Goal: Communication & Community: Answer question/provide support

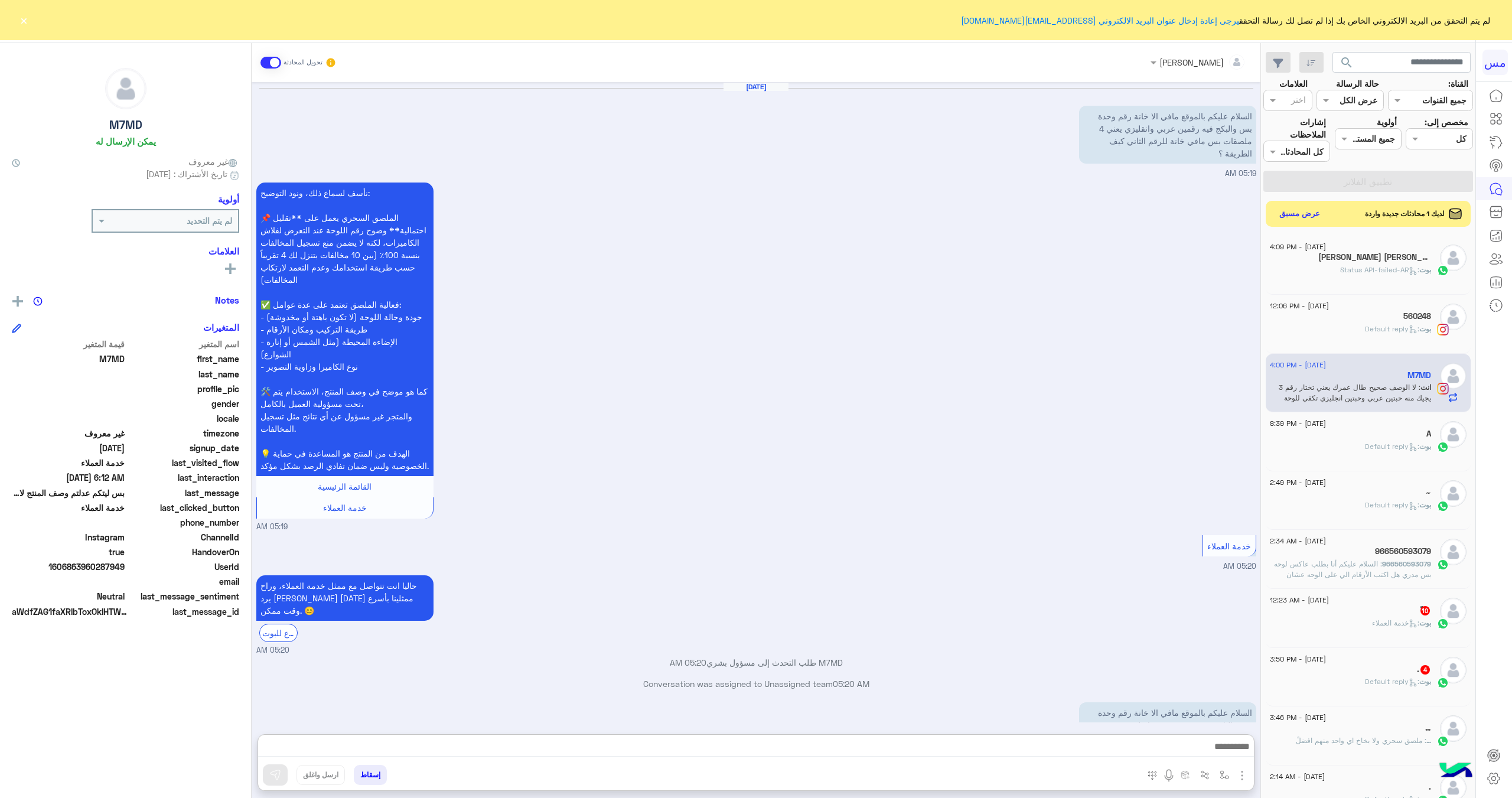
scroll to position [408, 0]
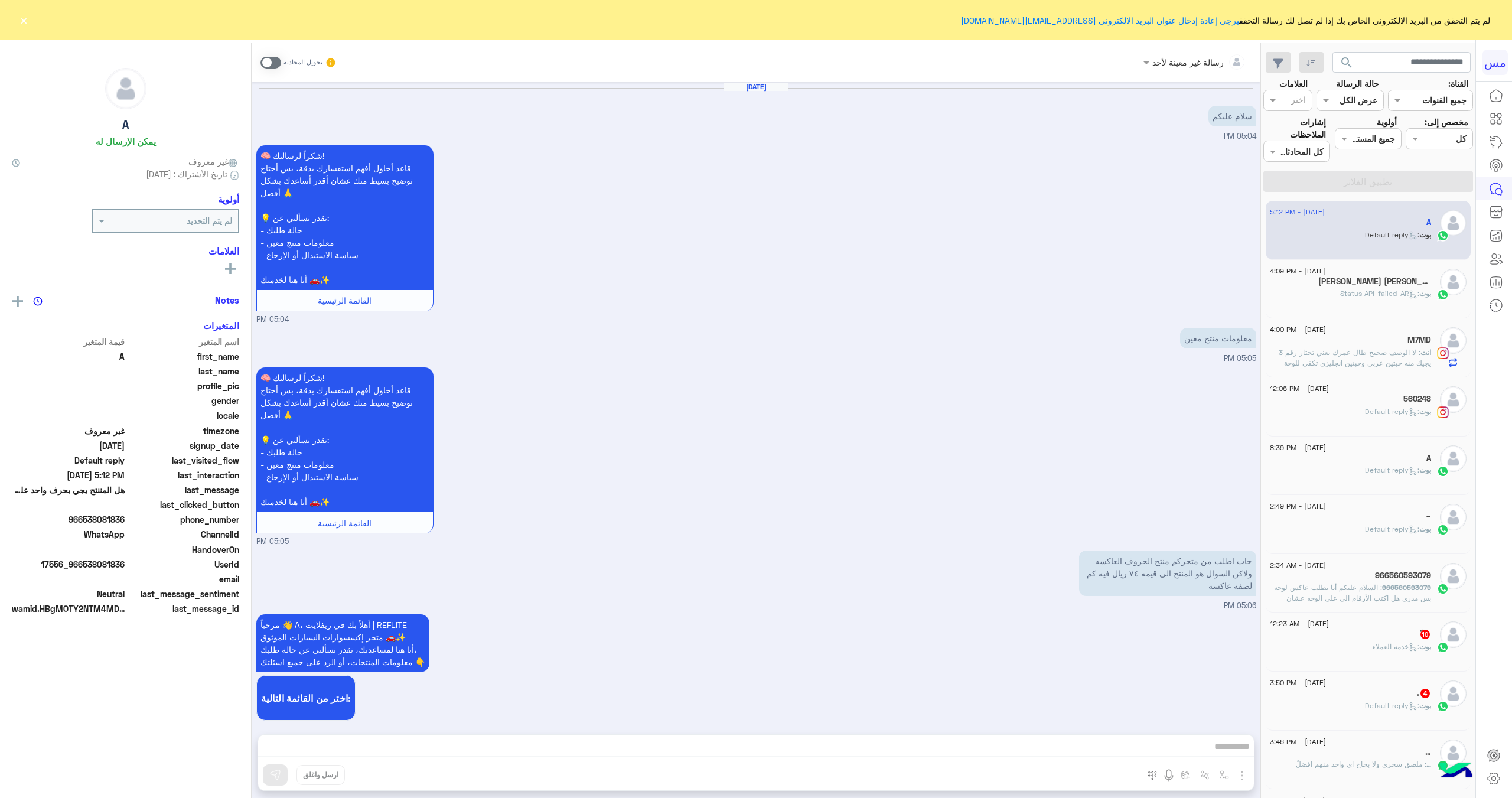
scroll to position [902, 0]
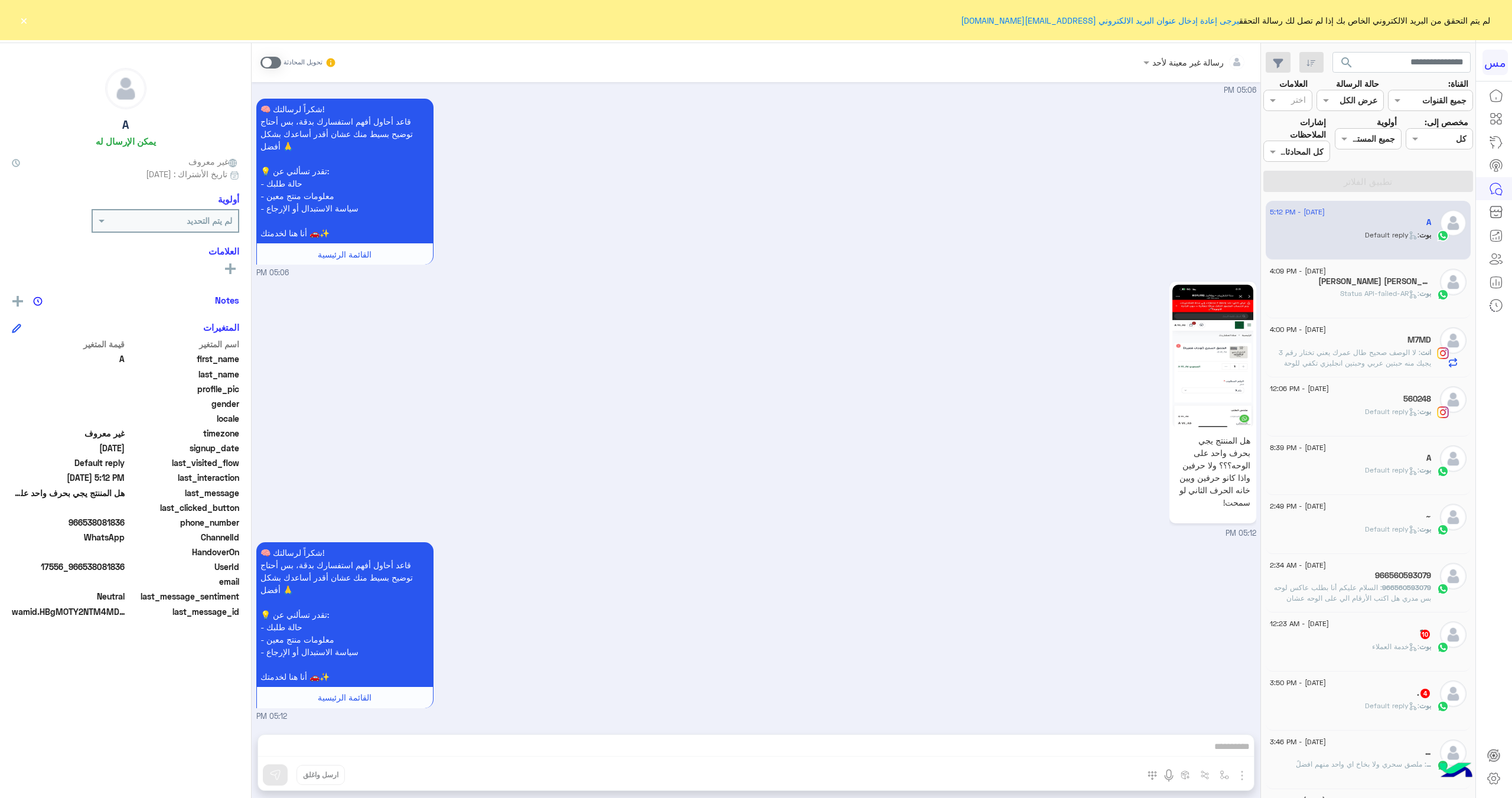
click at [268, 60] on span at bounding box center [270, 62] width 20 height 12
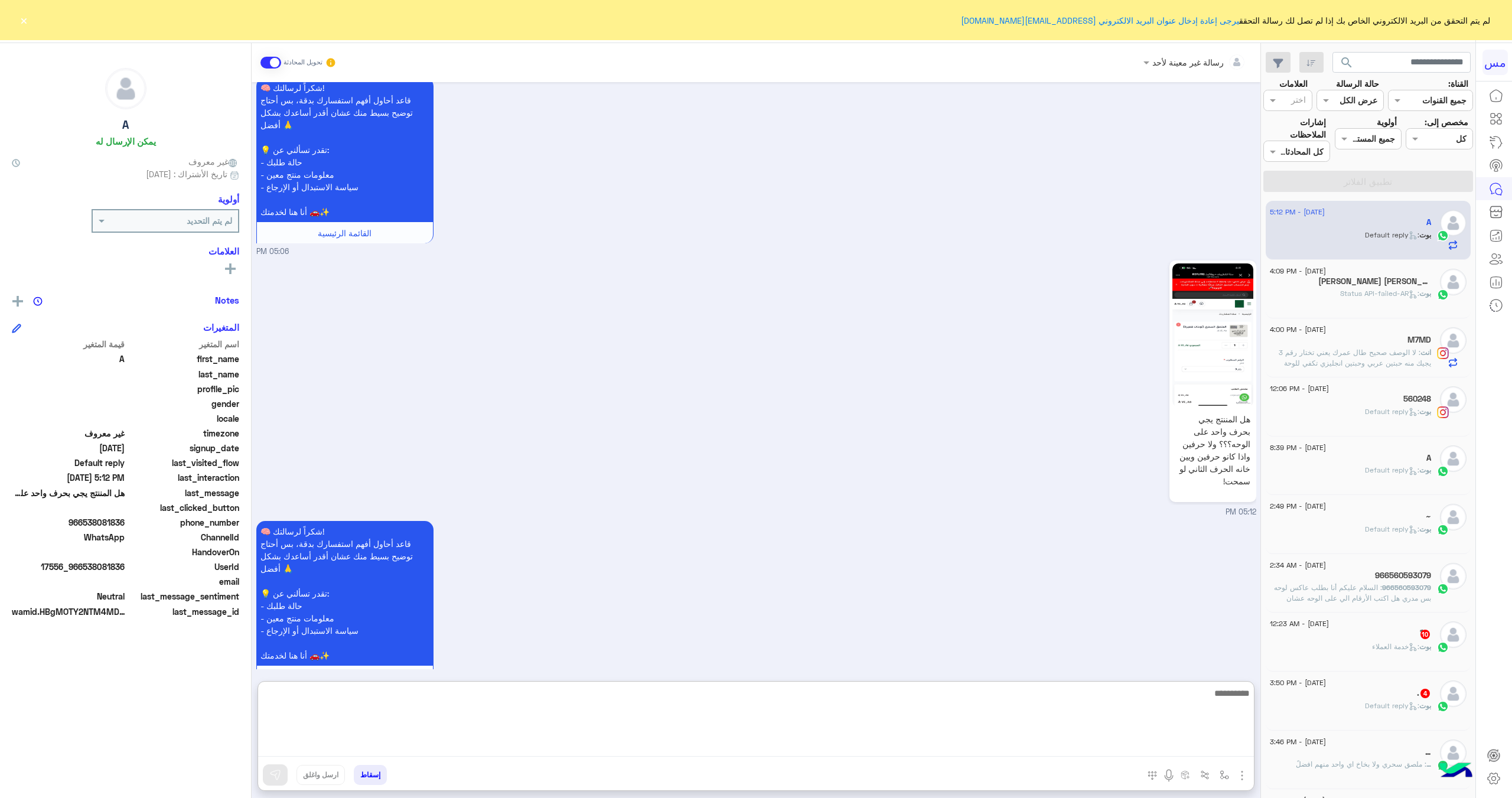
click at [830, 741] on textarea at bounding box center [756, 721] width 996 height 71
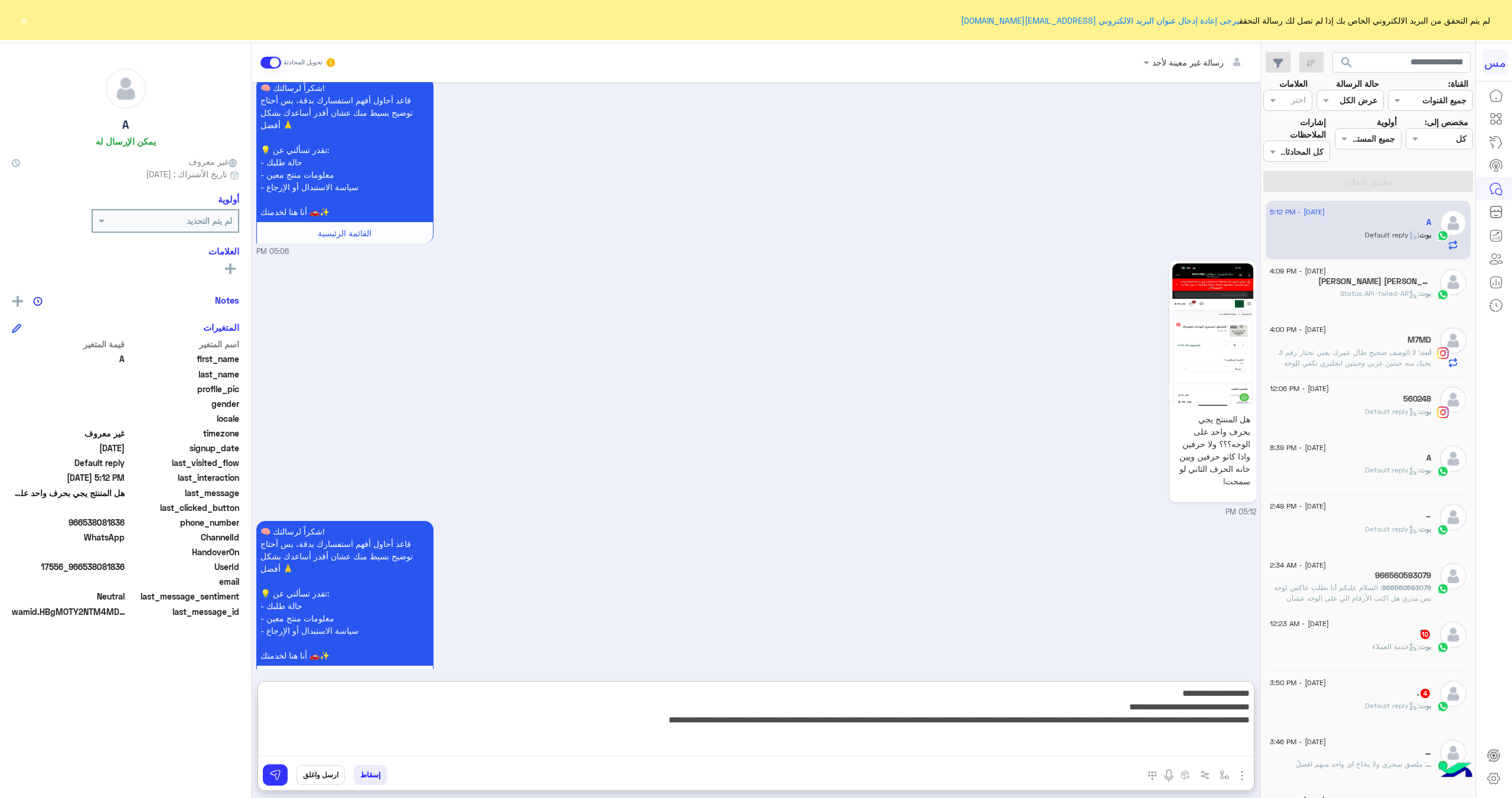
click at [916, 722] on textarea "**********" at bounding box center [756, 721] width 996 height 71
click at [918, 720] on textarea "**********" at bounding box center [756, 721] width 996 height 71
click at [920, 719] on textarea "**********" at bounding box center [756, 721] width 996 height 71
type textarea "**********"
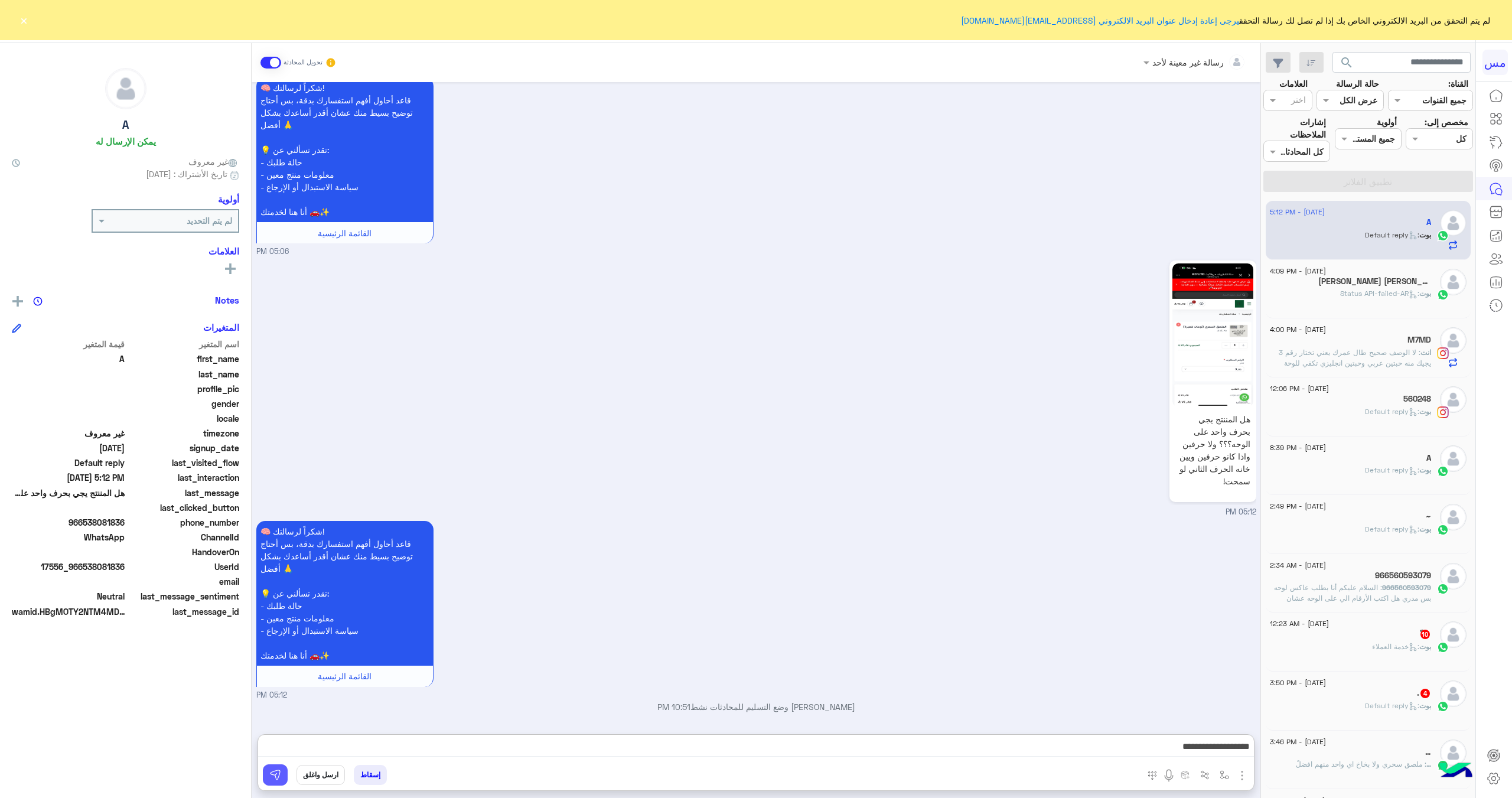
click at [275, 773] on img at bounding box center [275, 775] width 12 height 12
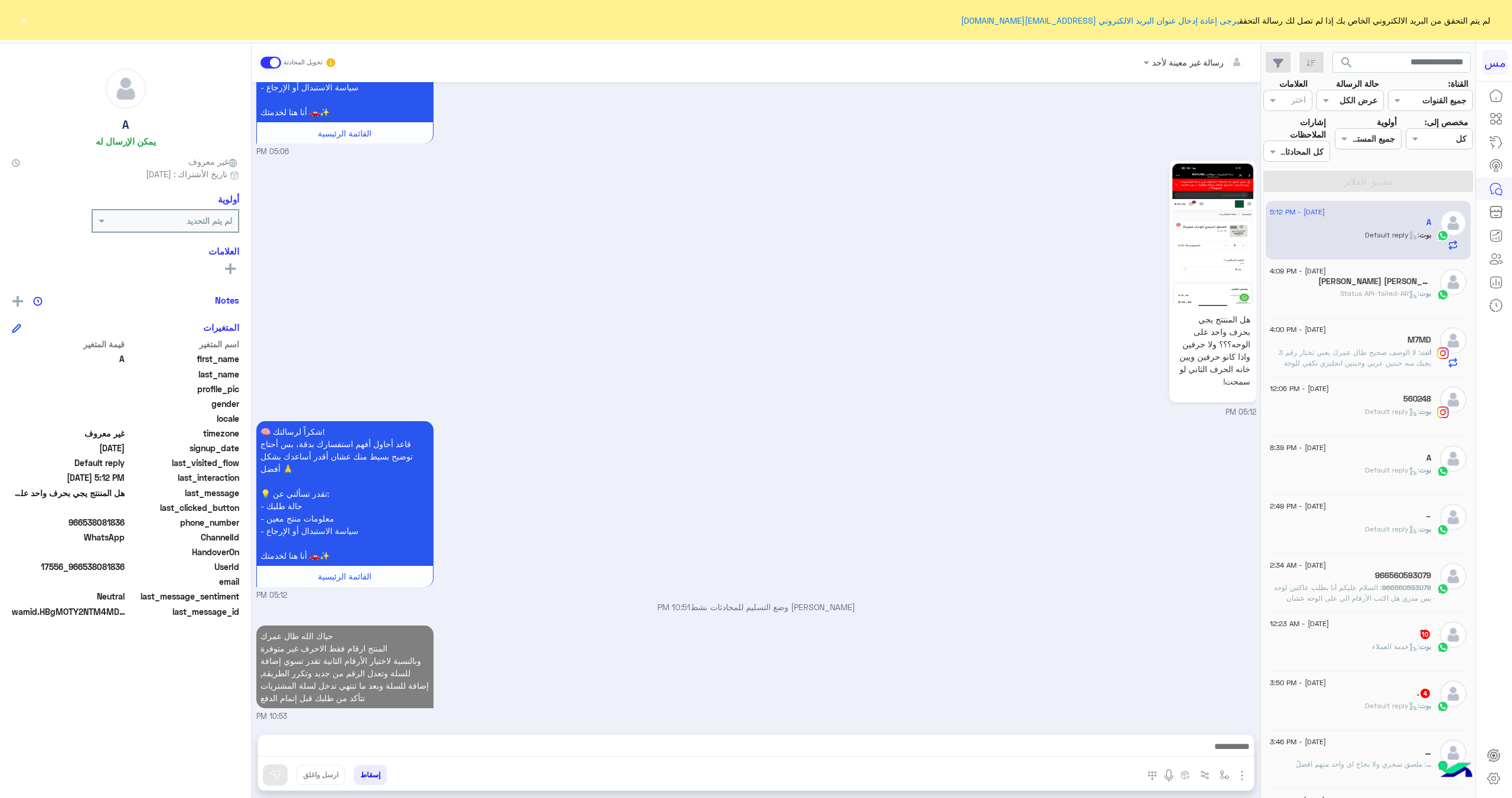
scroll to position [1023, 0]
click at [1408, 290] on icon at bounding box center [1413, 295] width 9 height 9
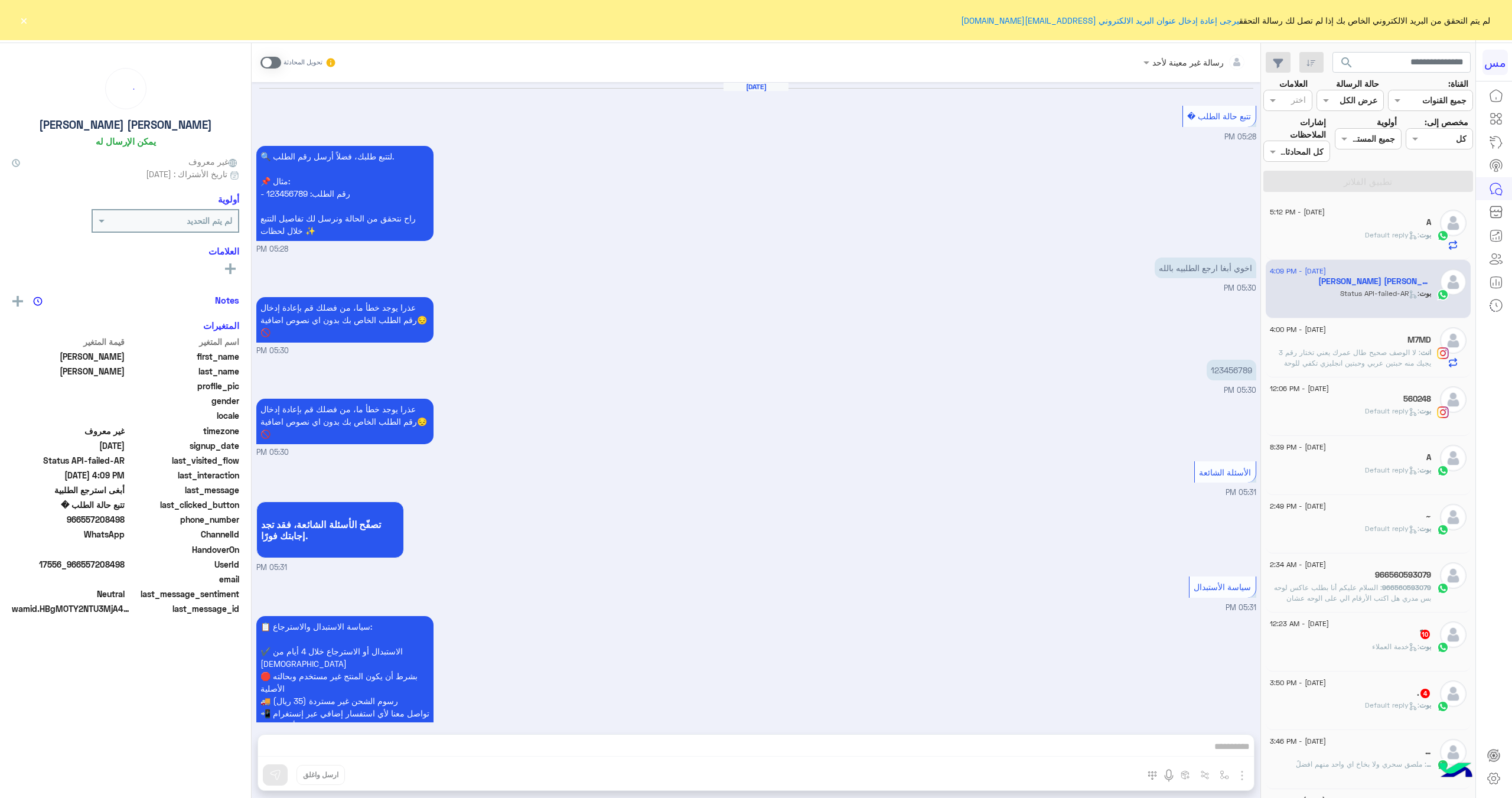
scroll to position [1233, 0]
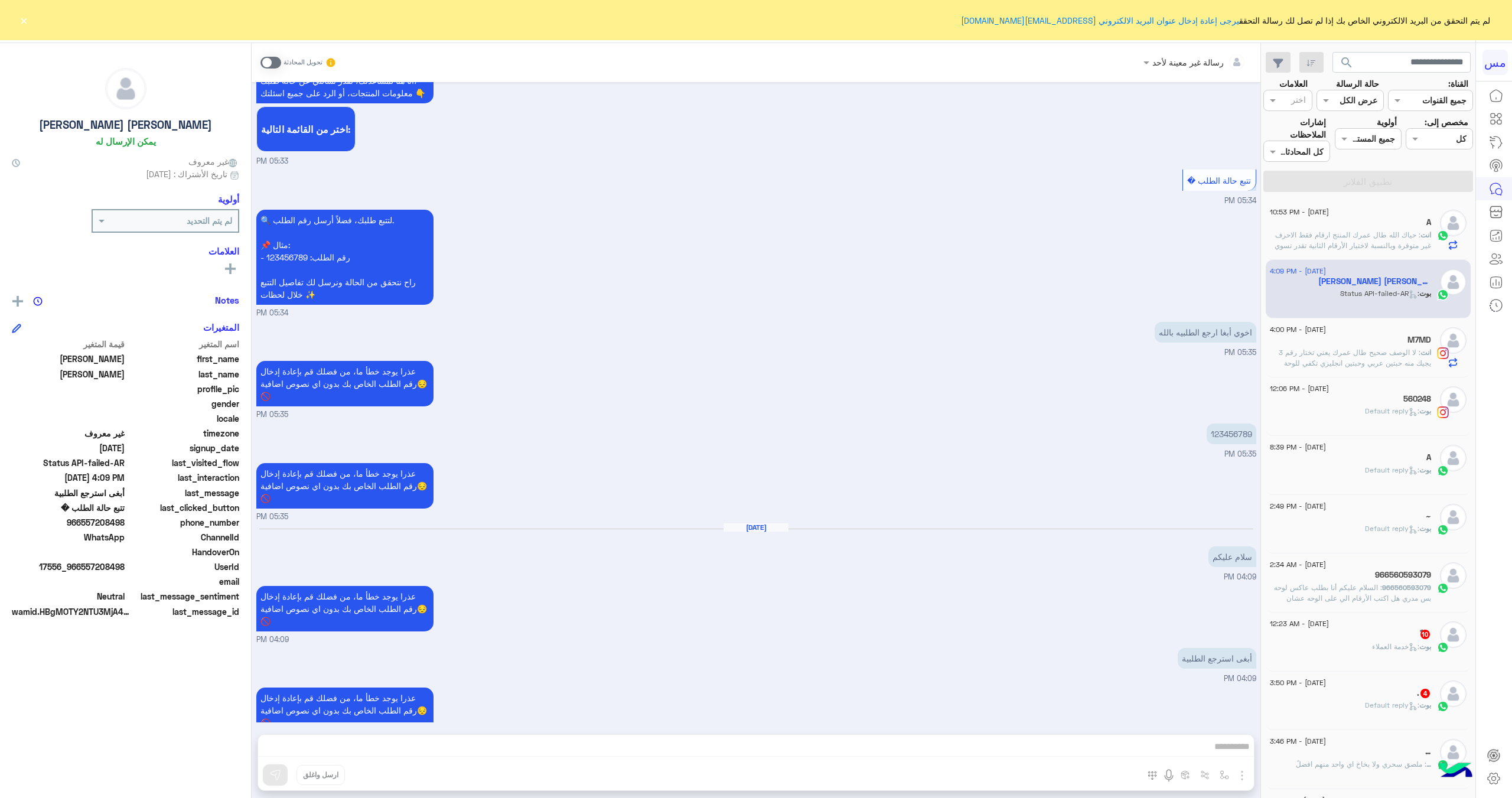
click at [1247, 424] on p "123456789" at bounding box center [1231, 434] width 49 height 20
drag, startPoint x: 1251, startPoint y: 406, endPoint x: 1199, endPoint y: 406, distance: 52.0
click at [1199, 421] on div "123456789 05:35 PM" at bounding box center [756, 440] width 1000 height 40
copy p "123456789"
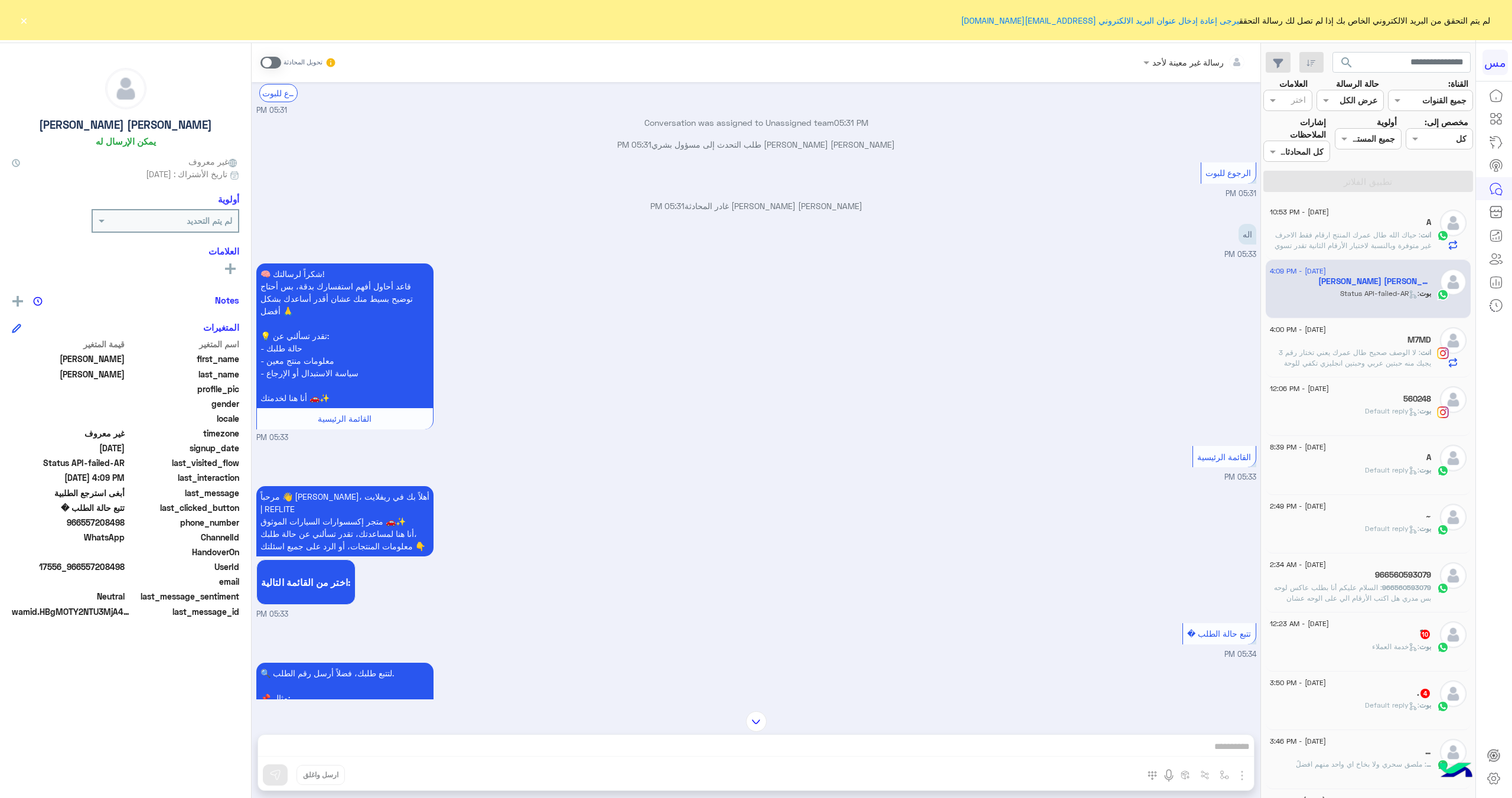
scroll to position [2601, 0]
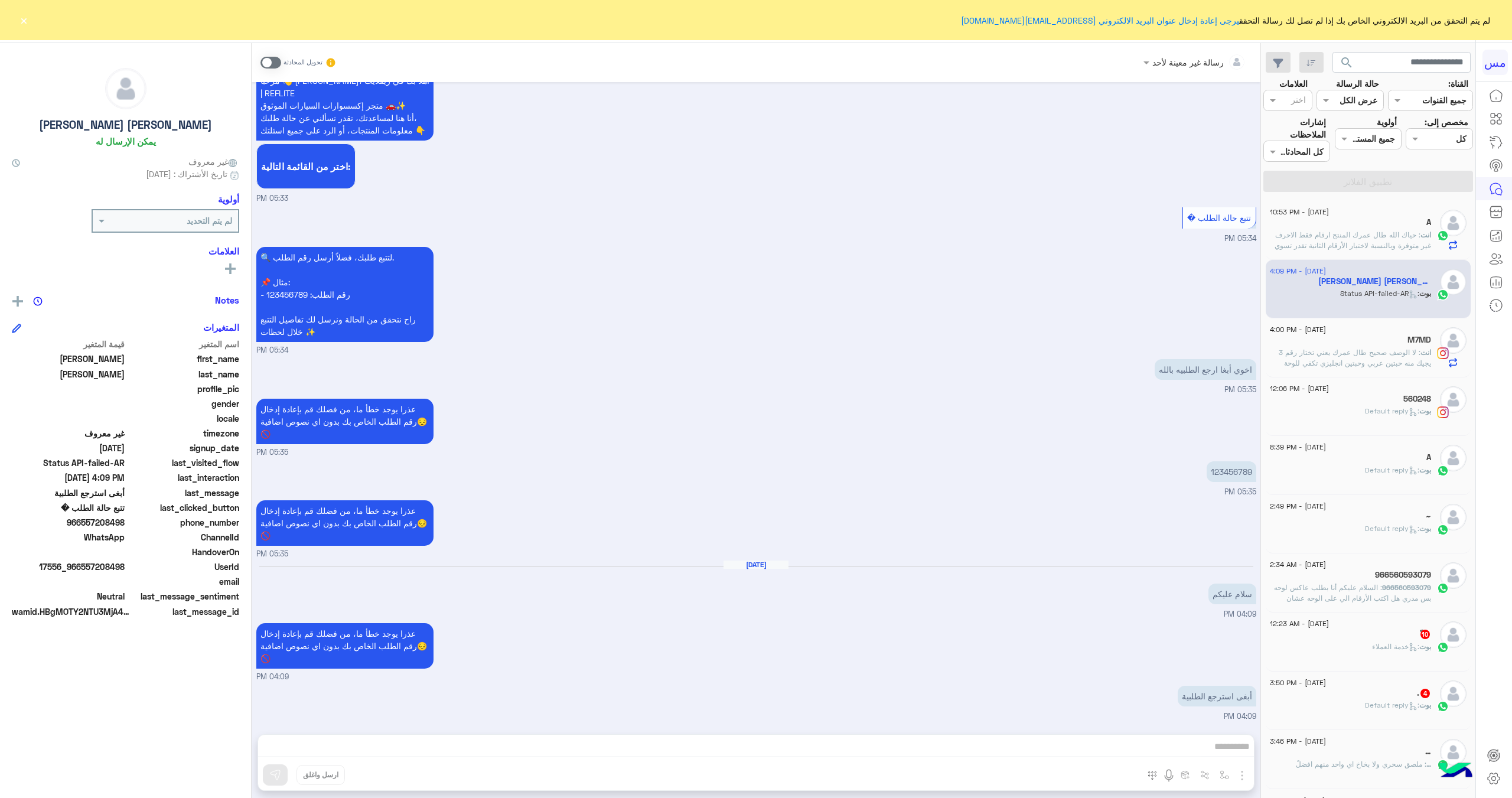
click at [268, 57] on span at bounding box center [270, 62] width 20 height 12
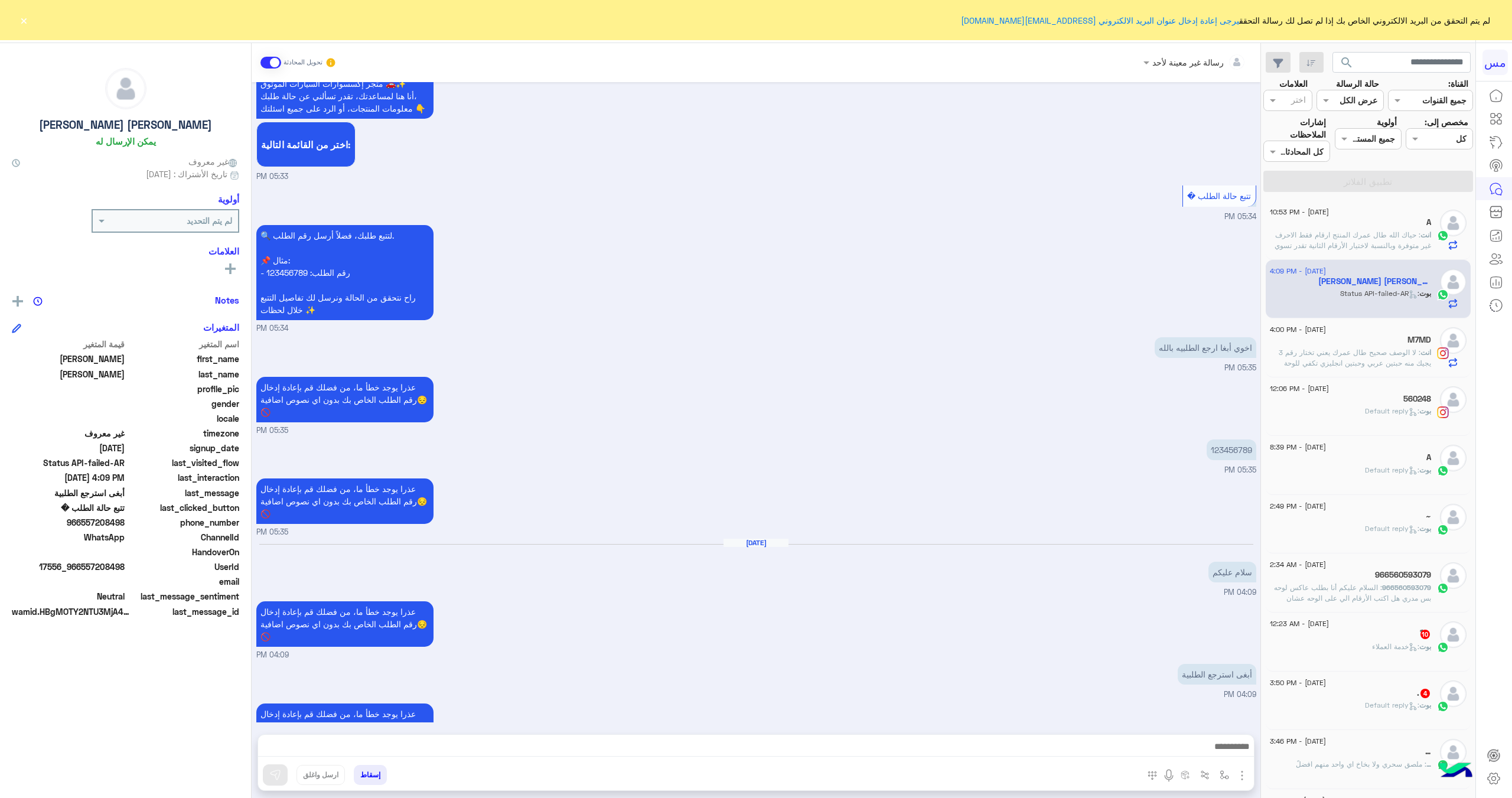
drag, startPoint x: 120, startPoint y: 521, endPoint x: 78, endPoint y: 518, distance: 42.1
click at [70, 522] on span "966557208498" at bounding box center [68, 522] width 113 height 12
click at [64, 526] on span "966557208498" at bounding box center [68, 522] width 113 height 12
click at [69, 519] on span "966557208498" at bounding box center [68, 522] width 113 height 12
drag, startPoint x: 67, startPoint y: 520, endPoint x: 123, endPoint y: 525, distance: 56.2
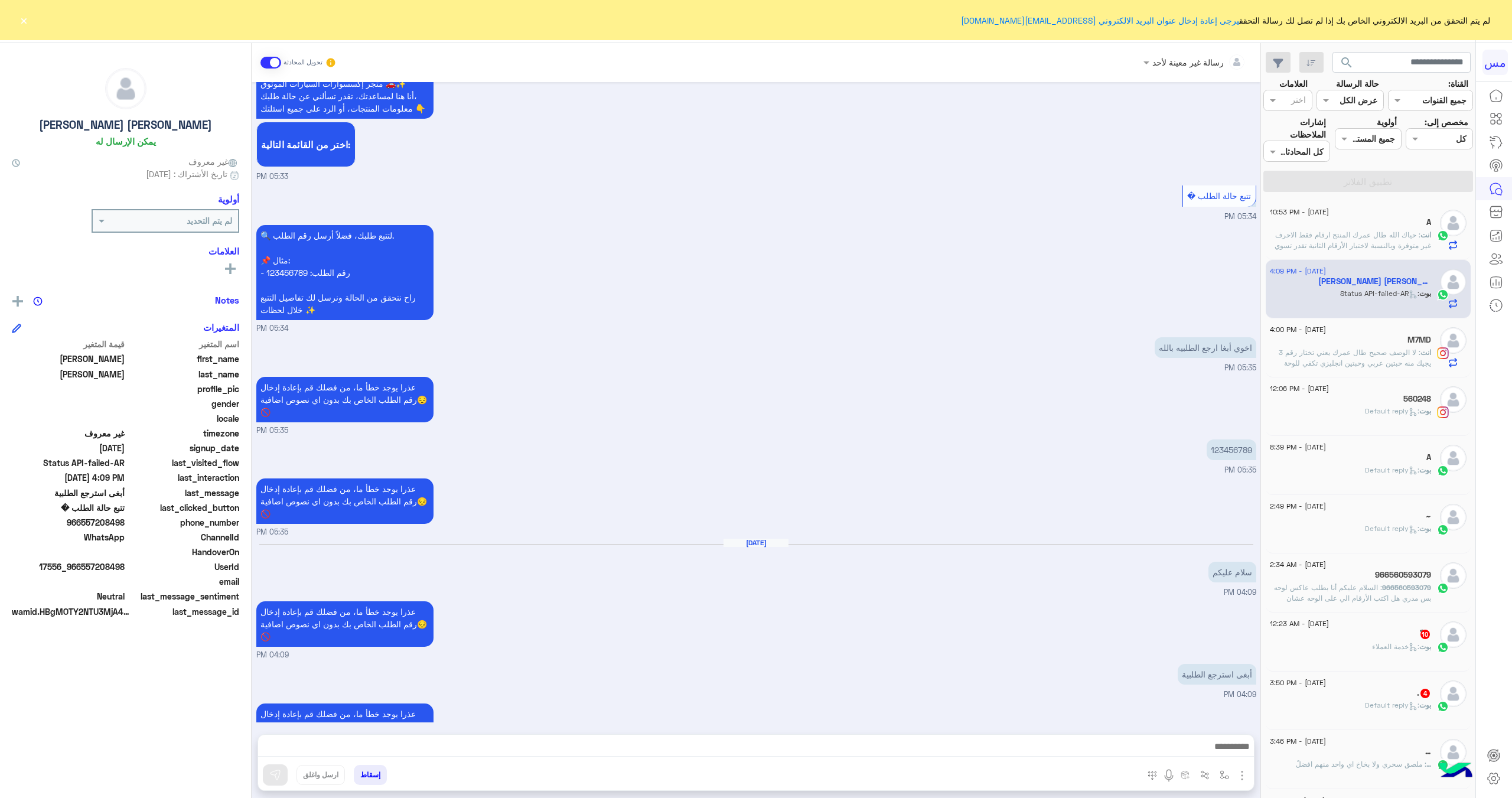
click at [123, 525] on span "966557208498" at bounding box center [68, 522] width 113 height 12
copy span "966557208498"
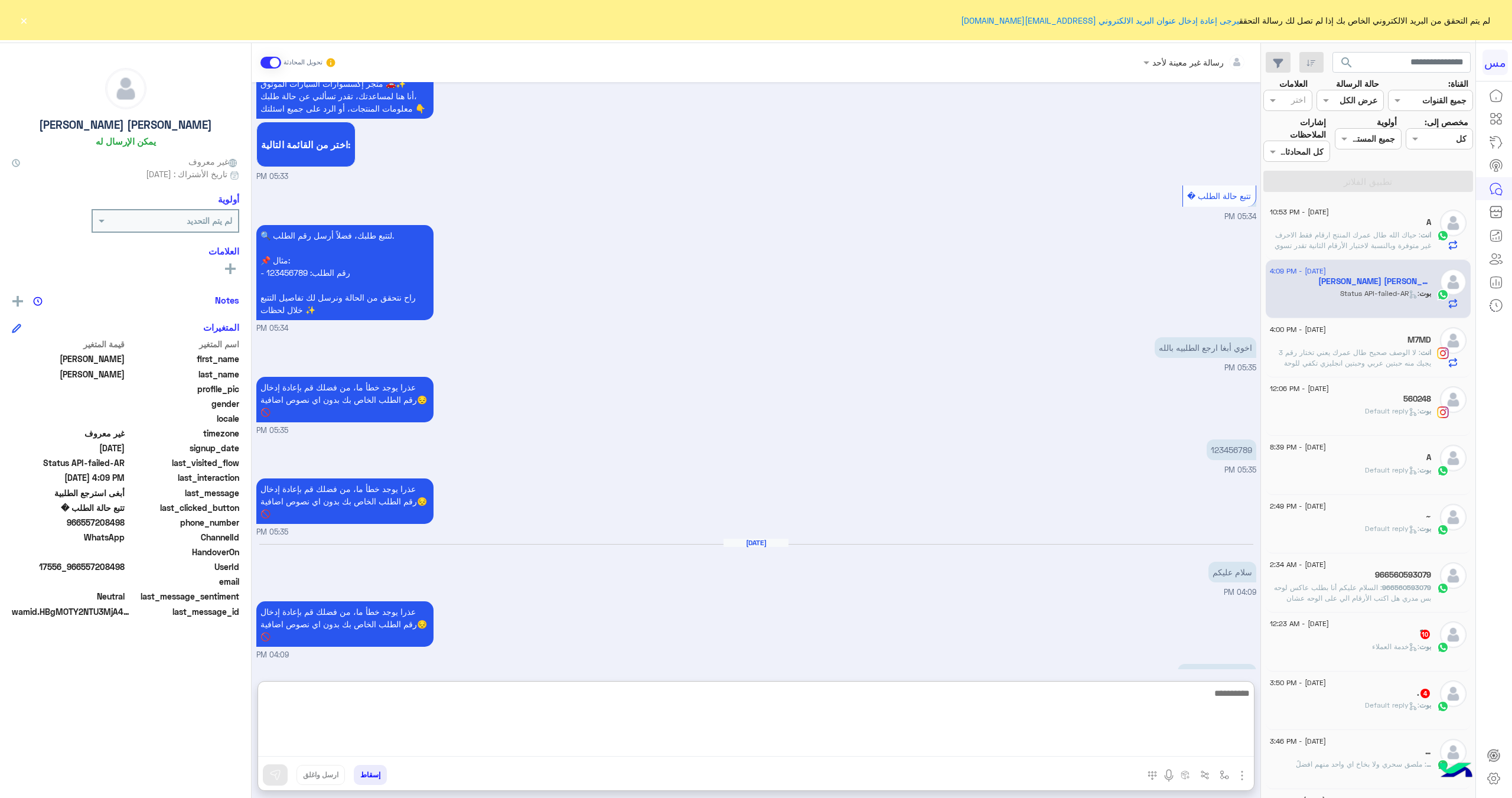
click at [1083, 739] on textarea at bounding box center [756, 721] width 996 height 71
type textarea "**********"
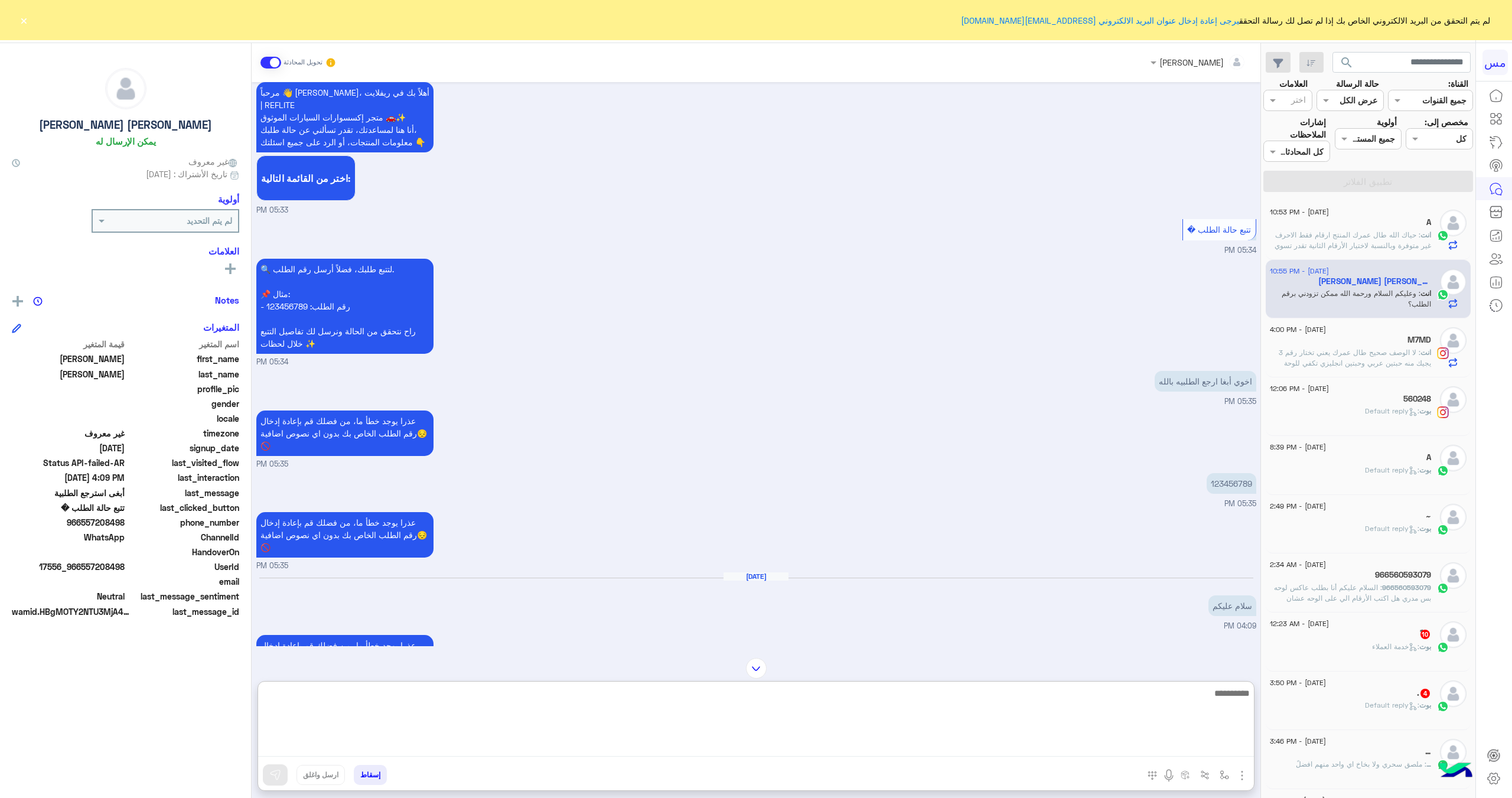
scroll to position [2769, 0]
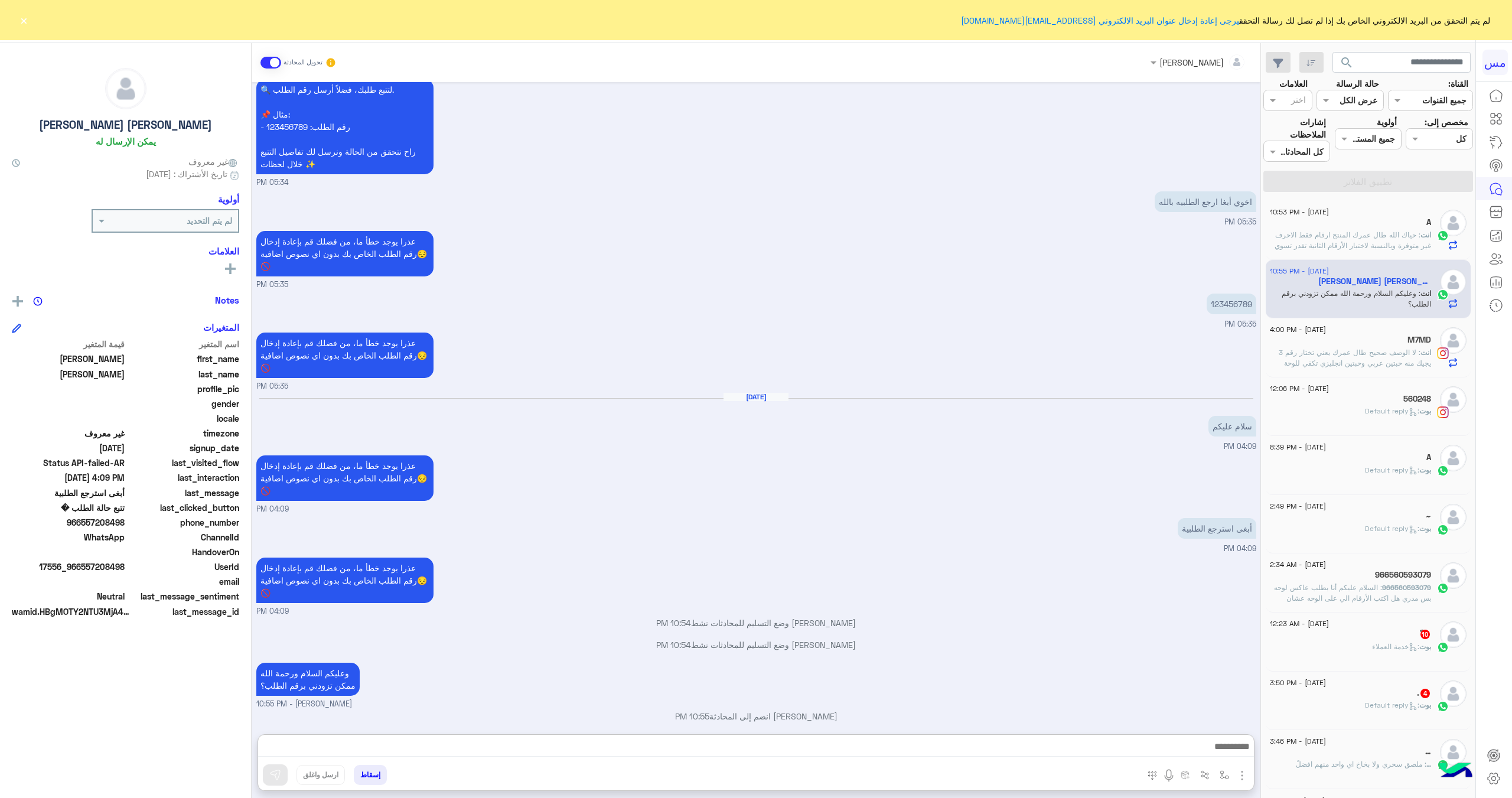
click at [22, 22] on button "×" at bounding box center [23, 20] width 12 height 12
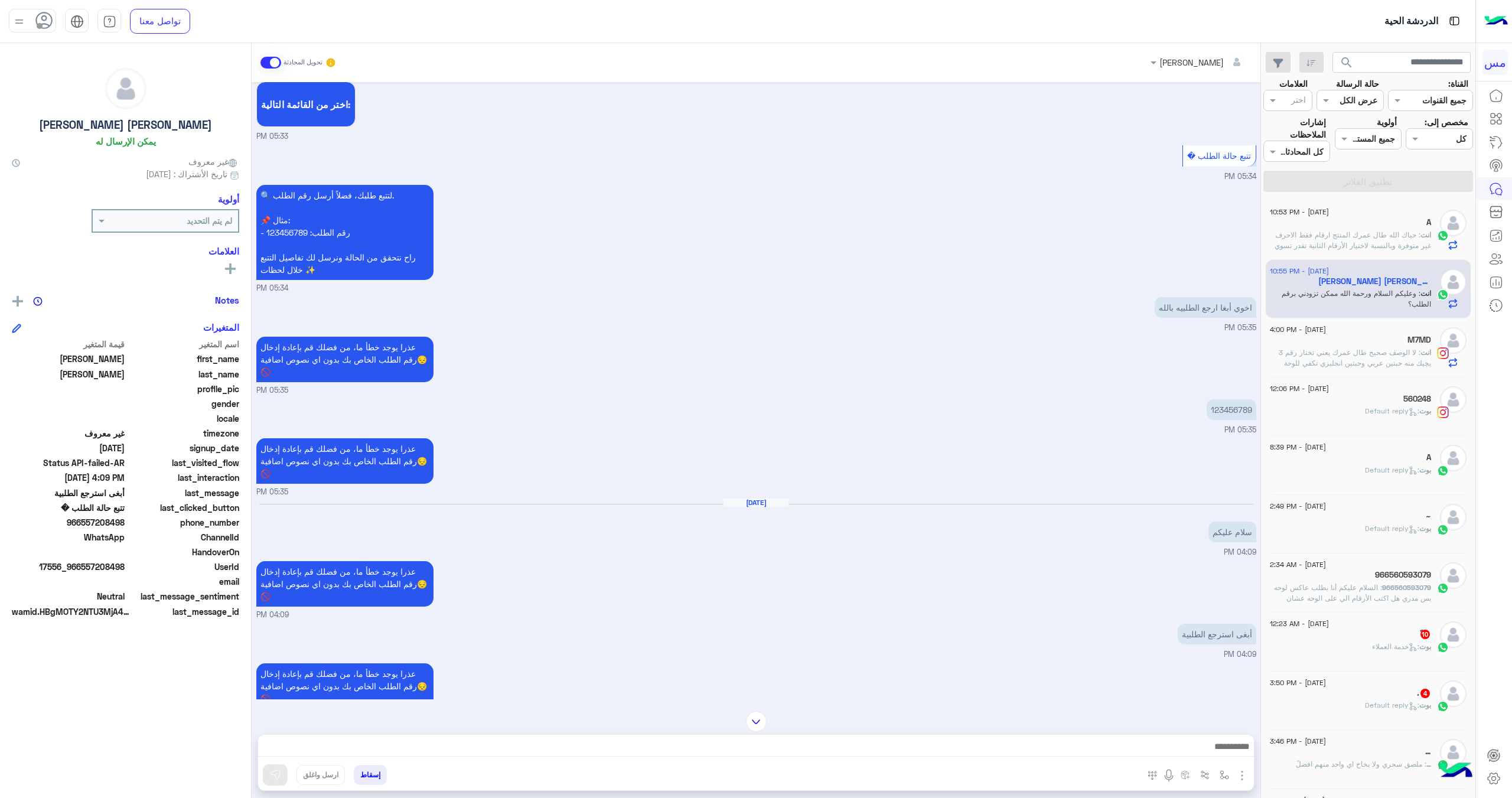
scroll to position [2716, 0]
